Goal: Task Accomplishment & Management: Understand process/instructions

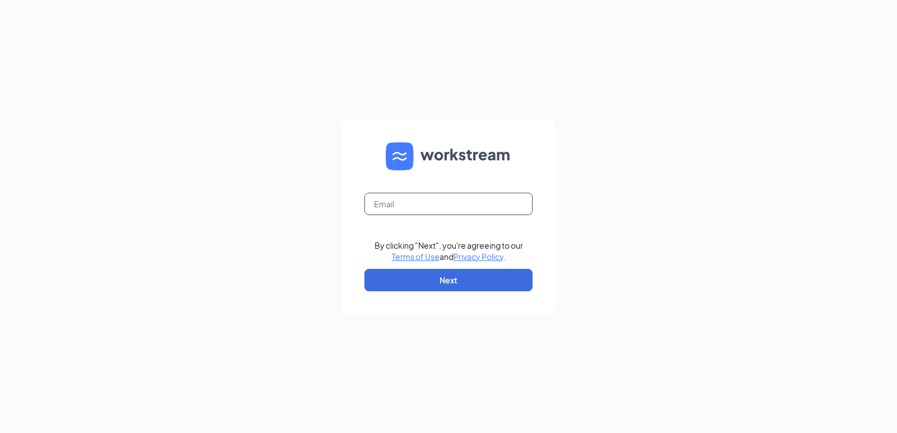
click at [426, 203] on input "text" at bounding box center [448, 204] width 168 height 22
type input "ca0605@carrabbas.com"
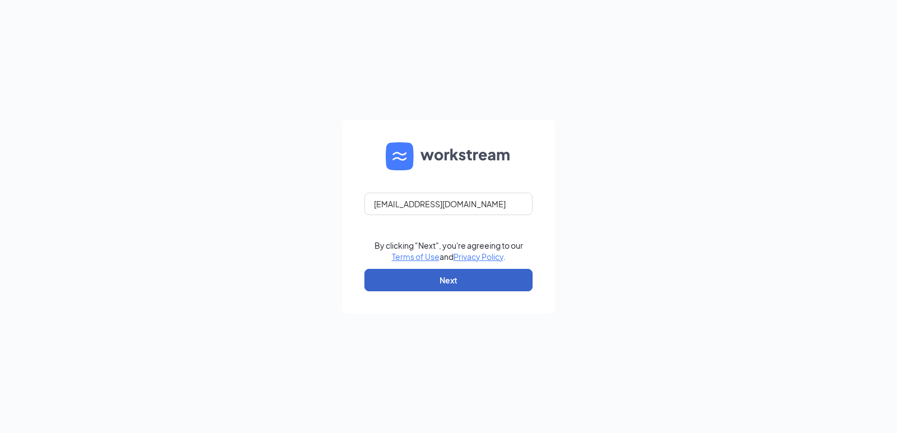
click at [465, 274] on button "Next" at bounding box center [448, 280] width 168 height 22
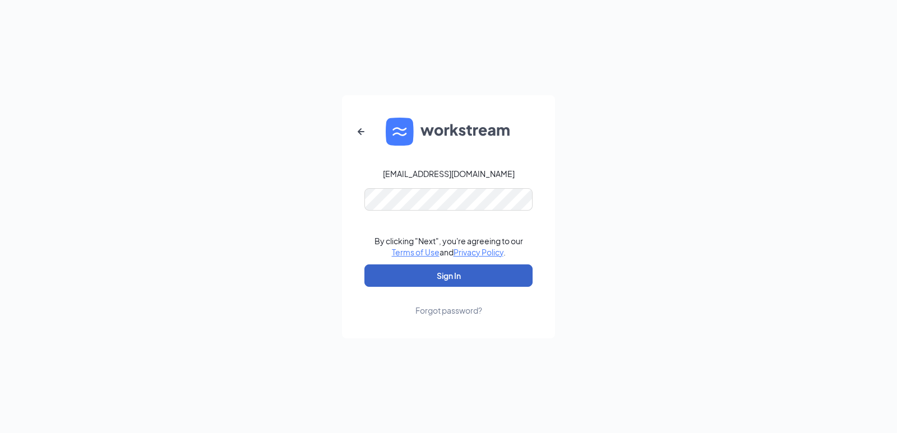
click at [479, 274] on button "Sign In" at bounding box center [448, 276] width 168 height 22
click at [460, 269] on button "Sign In" at bounding box center [448, 276] width 168 height 22
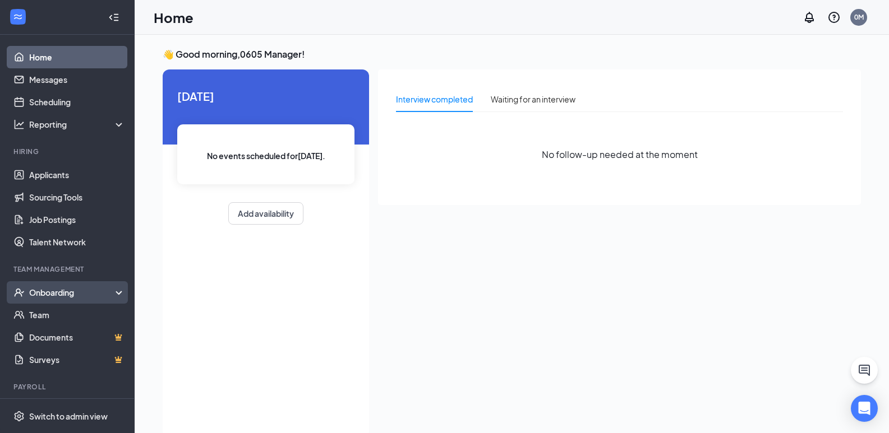
click at [71, 294] on div "Onboarding" at bounding box center [72, 292] width 86 height 11
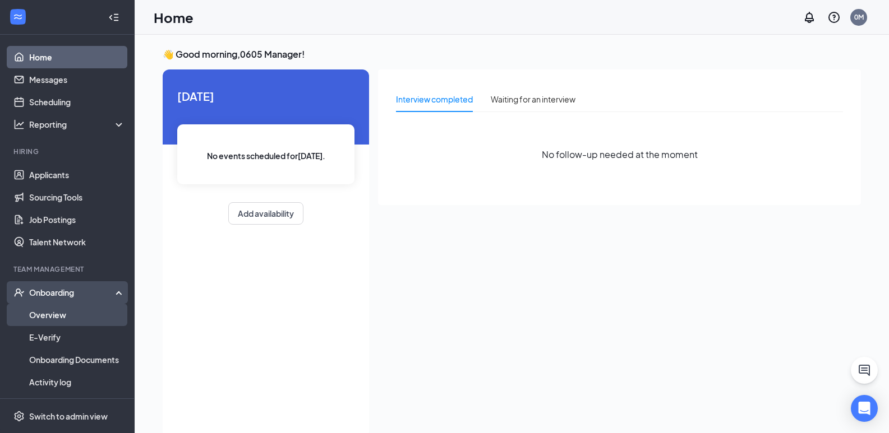
click at [48, 323] on link "Overview" at bounding box center [77, 315] width 96 height 22
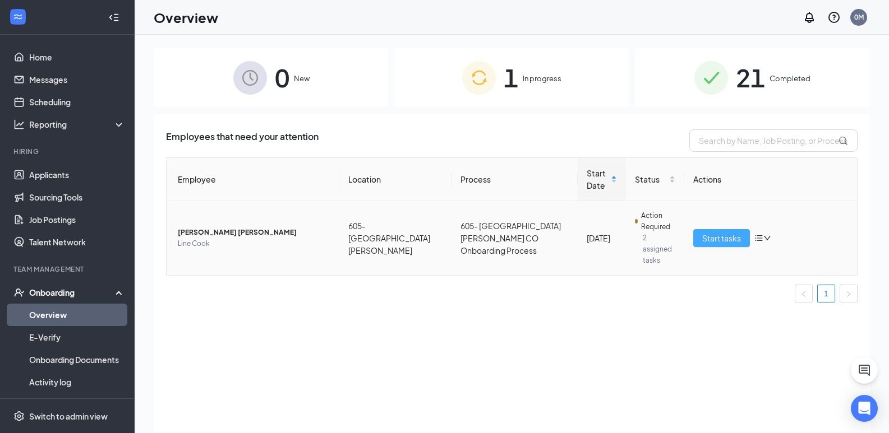
click at [719, 229] on button "Start tasks" at bounding box center [721, 238] width 57 height 18
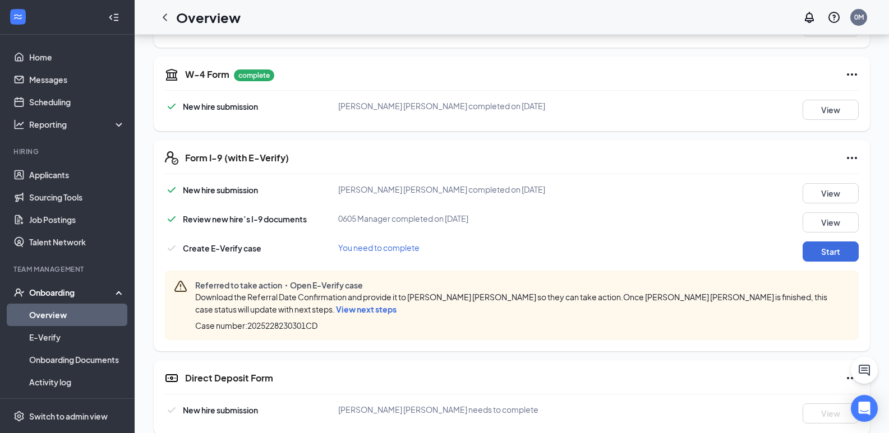
scroll to position [280, 0]
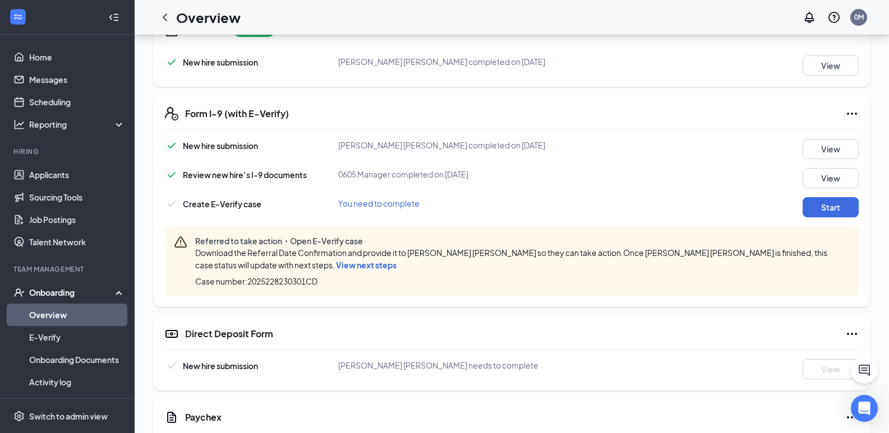
click at [336, 266] on span "View next steps" at bounding box center [366, 265] width 61 height 10
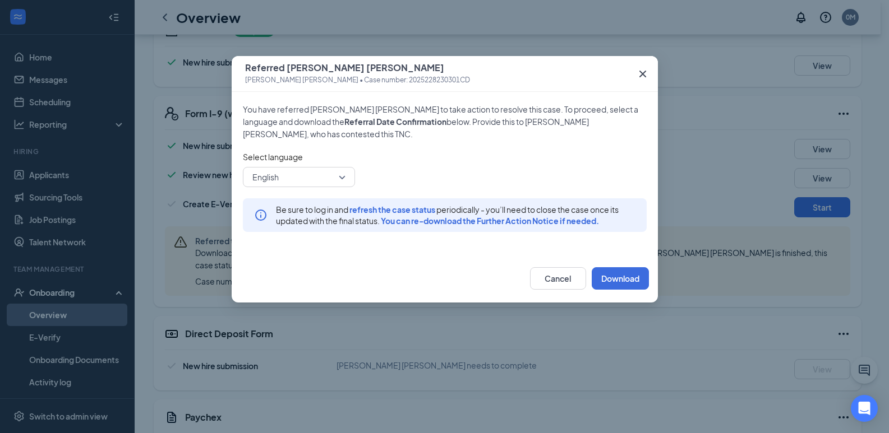
click at [644, 72] on icon "Cross" at bounding box center [642, 73] width 13 height 13
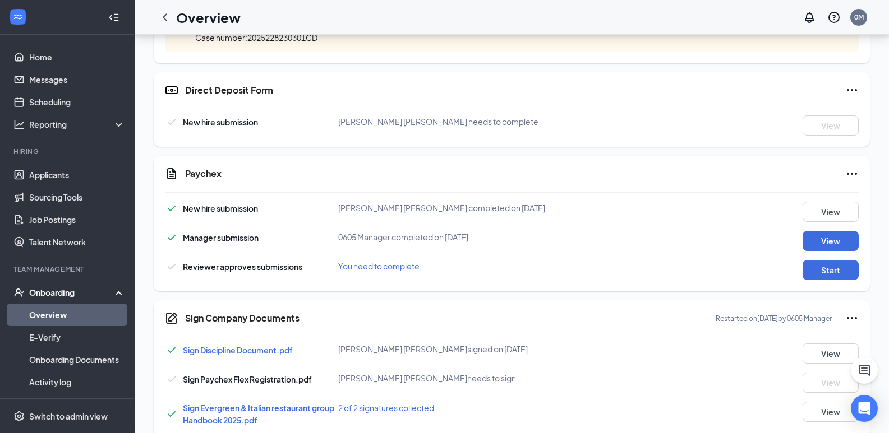
scroll to position [542, 0]
